Goal: Transaction & Acquisition: Purchase product/service

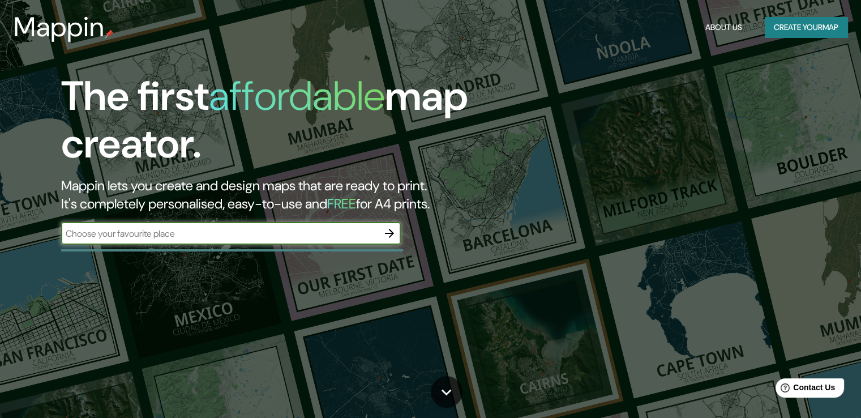
click at [197, 235] on input "text" at bounding box center [219, 233] width 317 height 13
type input "c"
type input "C"
type input "g"
type input "[GEOGRAPHIC_DATA]"
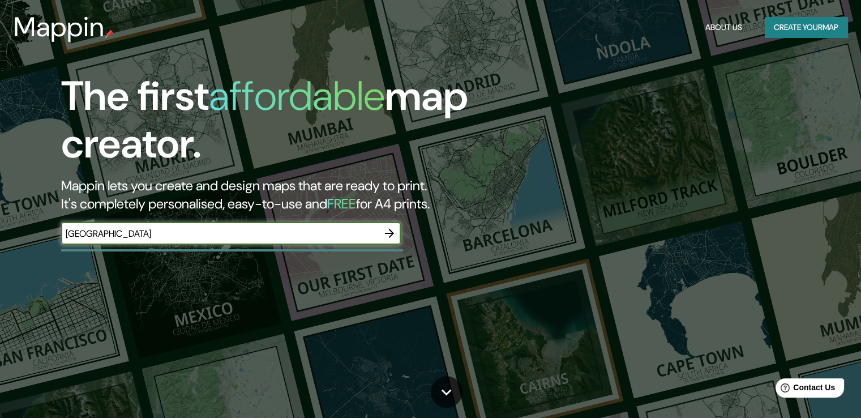
click at [392, 233] on icon "button" at bounding box center [389, 233] width 9 height 9
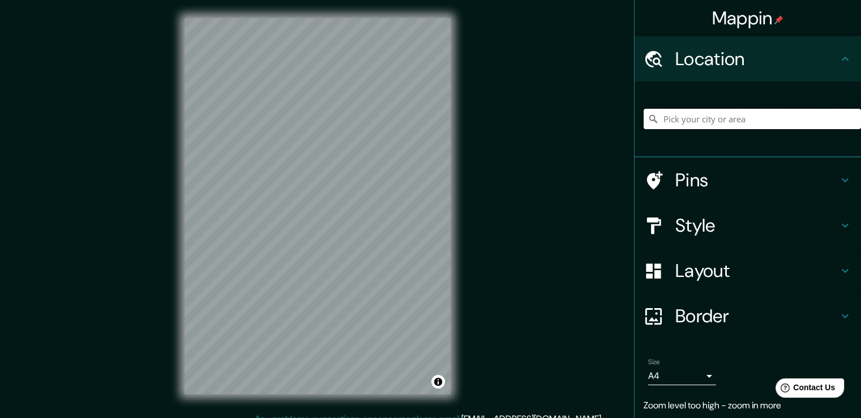
click at [688, 123] on input "Pick your city or area" at bounding box center [751, 119] width 217 height 20
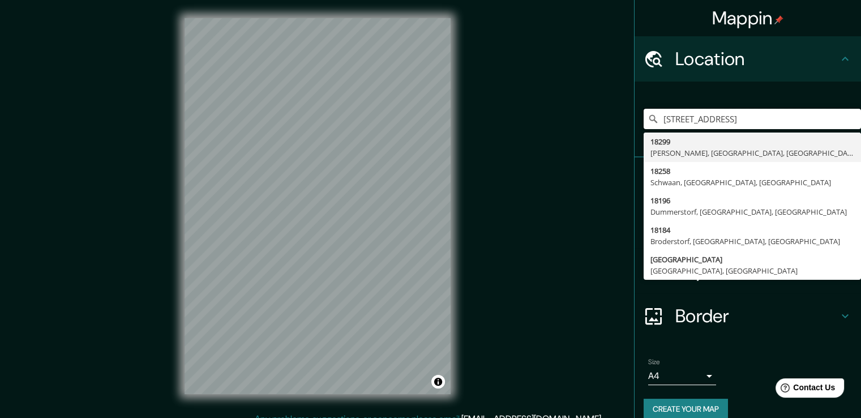
type input "[STREET_ADDRESS]"
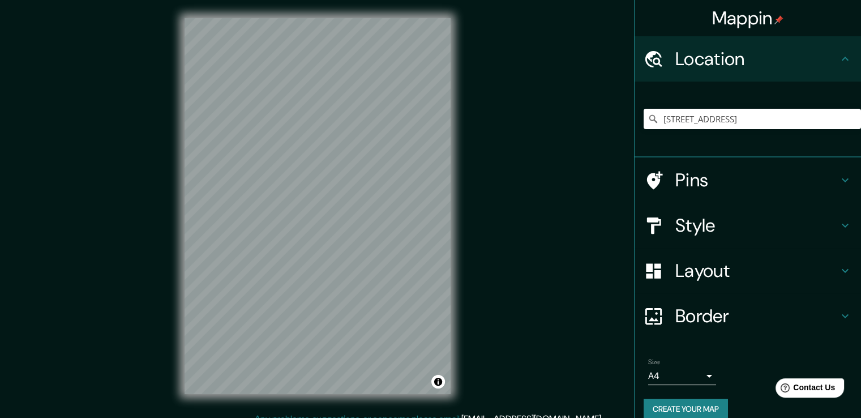
click at [470, 266] on div "Mappin Location [STREET_ADDRESS] 18299 [GEOGRAPHIC_DATA], [GEOGRAPHIC_DATA], [G…" at bounding box center [430, 215] width 861 height 430
click at [740, 229] on h4 "Style" at bounding box center [756, 225] width 163 height 23
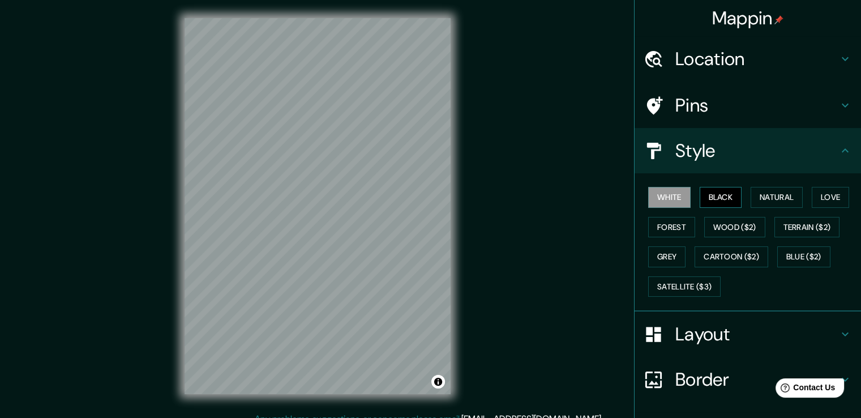
click at [718, 198] on button "Black" at bounding box center [720, 197] width 42 height 21
click at [766, 198] on button "Natural" at bounding box center [776, 197] width 52 height 21
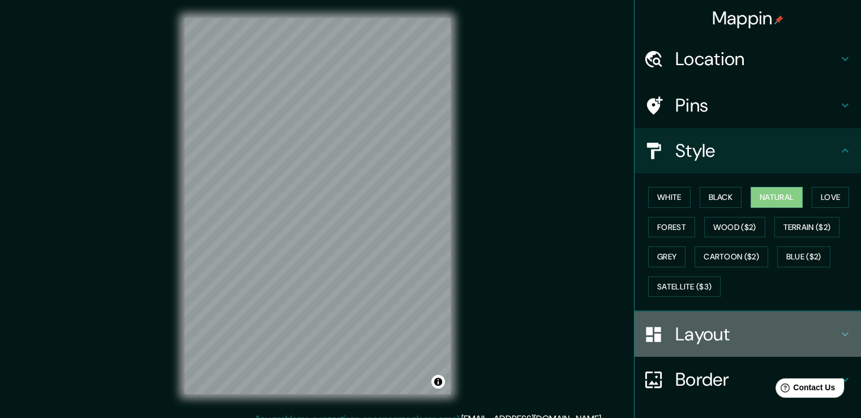
click at [740, 331] on h4 "Layout" at bounding box center [756, 334] width 163 height 23
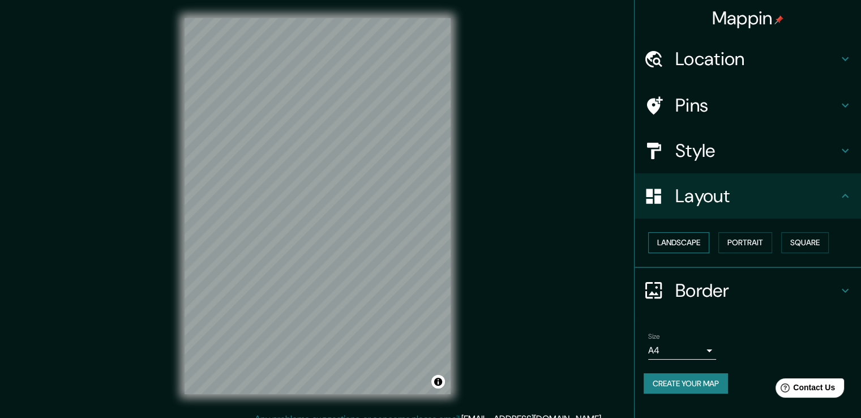
click at [682, 244] on button "Landscape" at bounding box center [678, 242] width 61 height 21
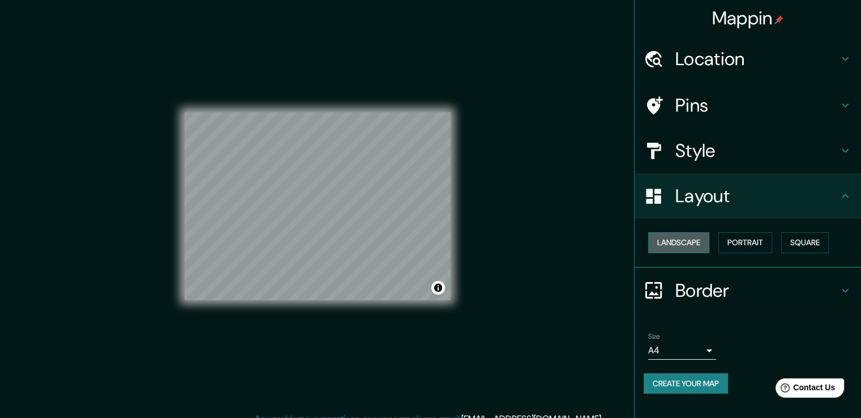
click at [682, 244] on button "Landscape" at bounding box center [678, 242] width 61 height 21
click at [702, 244] on button "Landscape" at bounding box center [678, 242] width 61 height 21
click at [749, 241] on button "Portrait" at bounding box center [745, 242] width 54 height 21
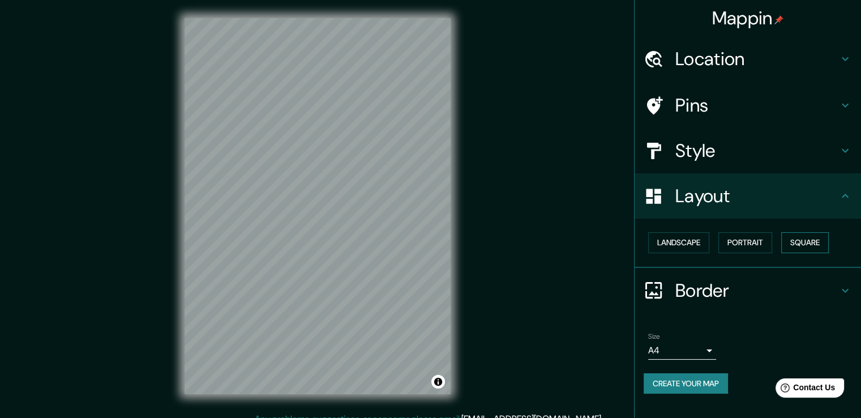
click at [795, 235] on button "Square" at bounding box center [805, 242] width 48 height 21
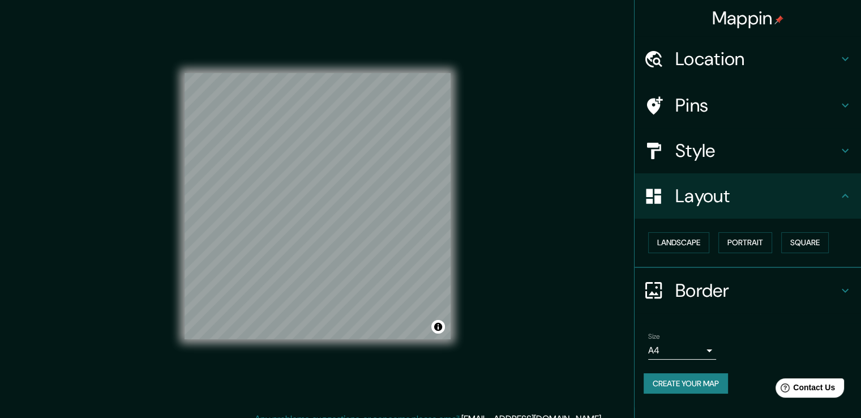
drag, startPoint x: 733, startPoint y: 243, endPoint x: 719, endPoint y: 243, distance: 14.1
click at [732, 243] on button "Portrait" at bounding box center [745, 242] width 54 height 21
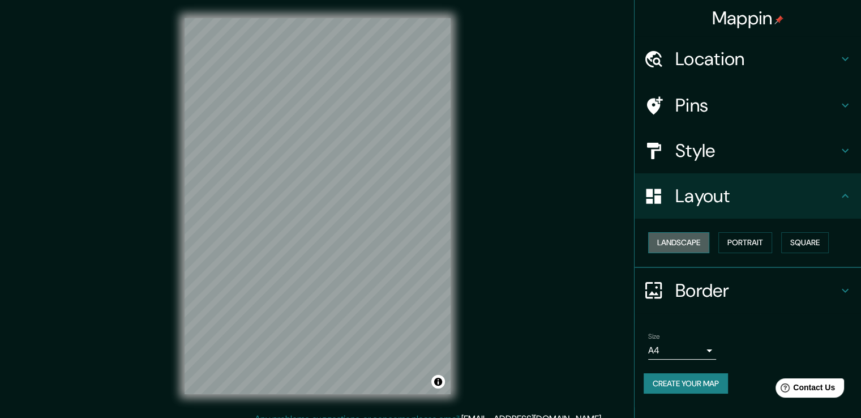
click at [681, 243] on button "Landscape" at bounding box center [678, 242] width 61 height 21
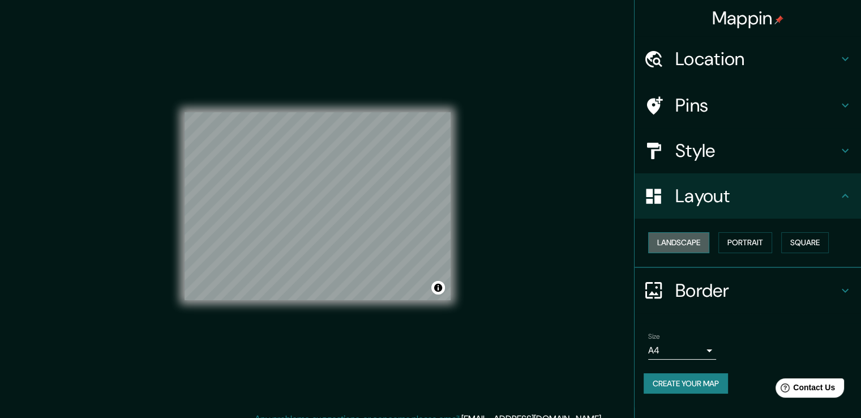
click at [681, 243] on button "Landscape" at bounding box center [678, 242] width 61 height 21
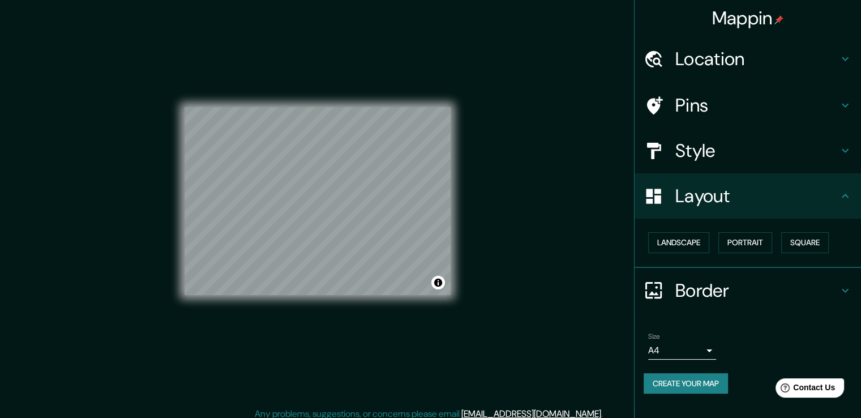
scroll to position [12, 0]
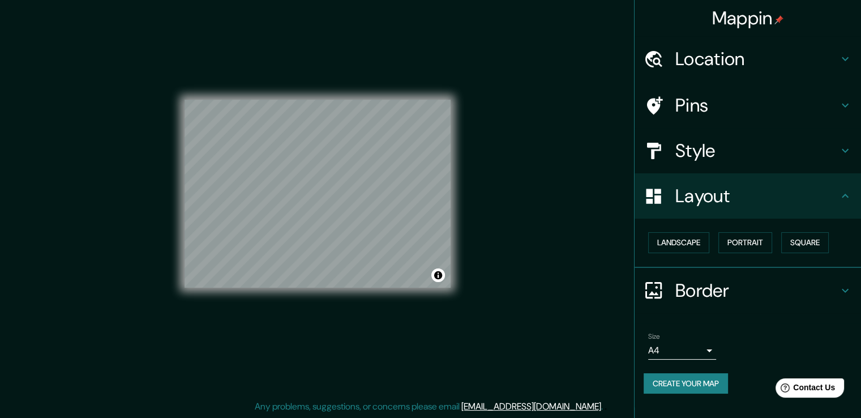
click at [731, 111] on h4 "Pins" at bounding box center [756, 105] width 163 height 23
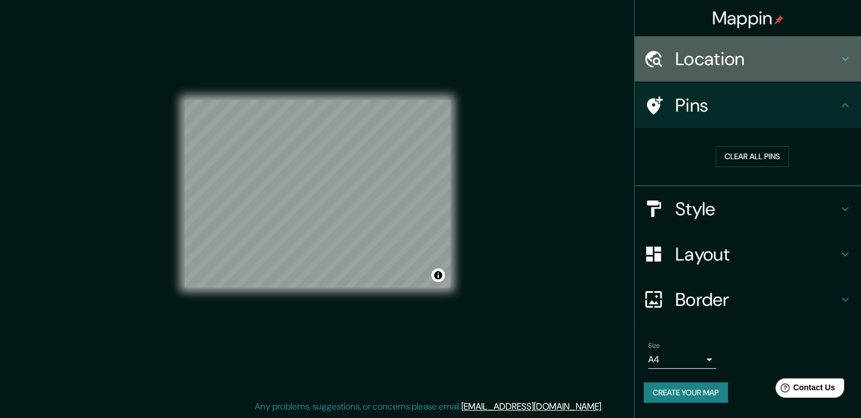
click at [728, 66] on h4 "Location" at bounding box center [756, 59] width 163 height 23
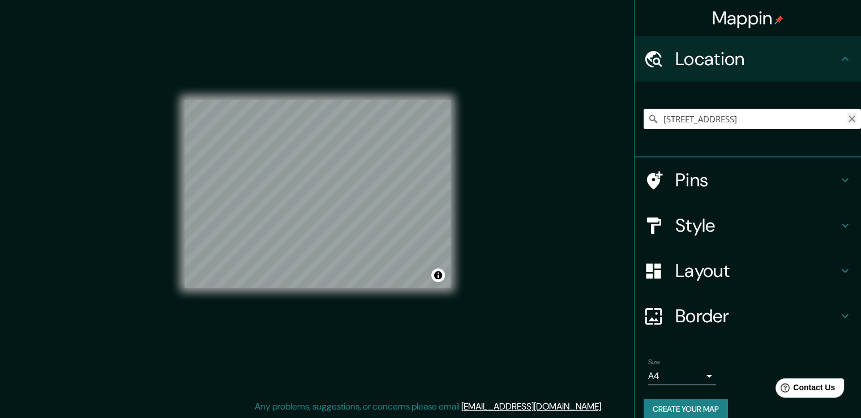
click at [847, 118] on icon "Clear" at bounding box center [851, 118] width 9 height 9
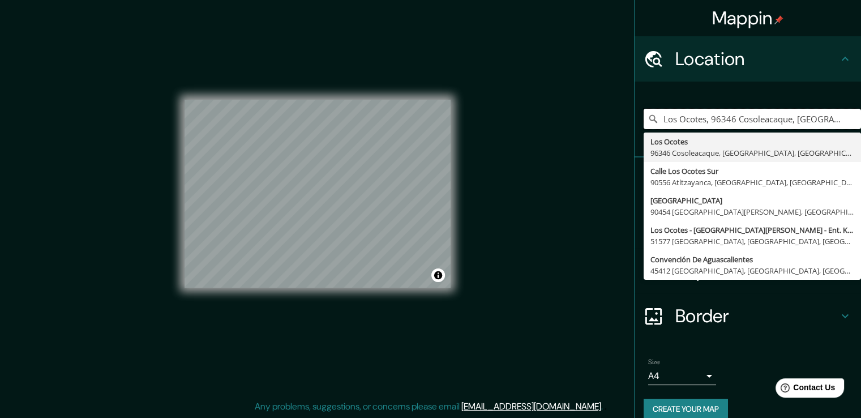
type input "Los Ocotes, 96346 Cosoleacaque, [GEOGRAPHIC_DATA], [GEOGRAPHIC_DATA]"
